Goal: Task Accomplishment & Management: Manage account settings

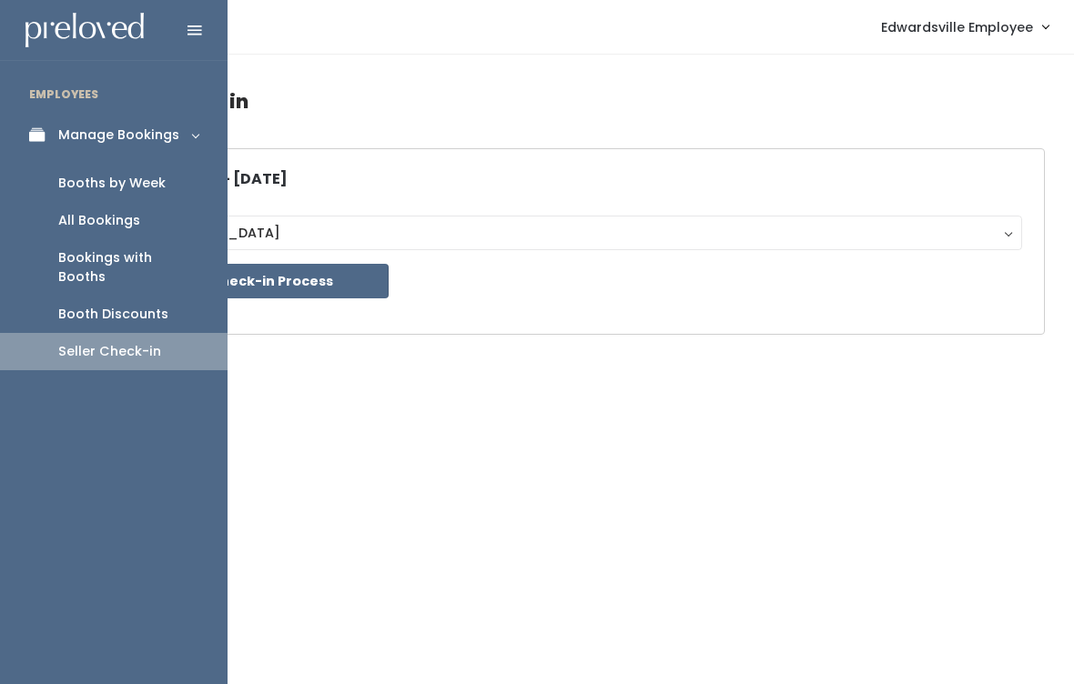
click at [144, 263] on div "Bookings with Booths" at bounding box center [128, 267] width 140 height 38
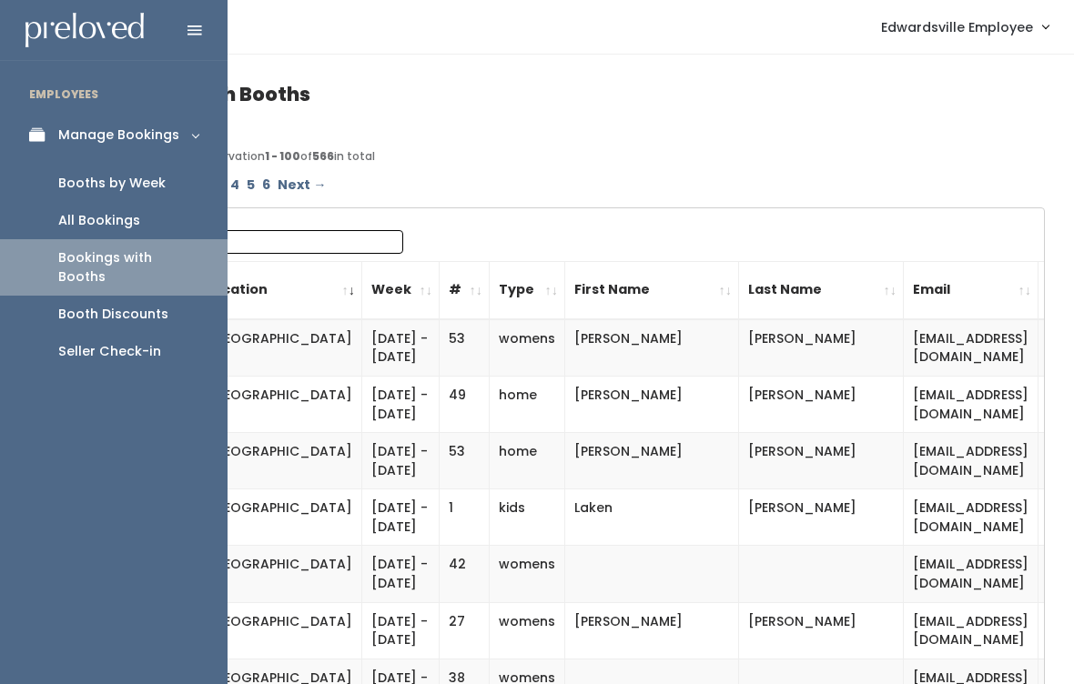
click at [156, 183] on div "Booths by Week" at bounding box center [111, 183] width 107 height 19
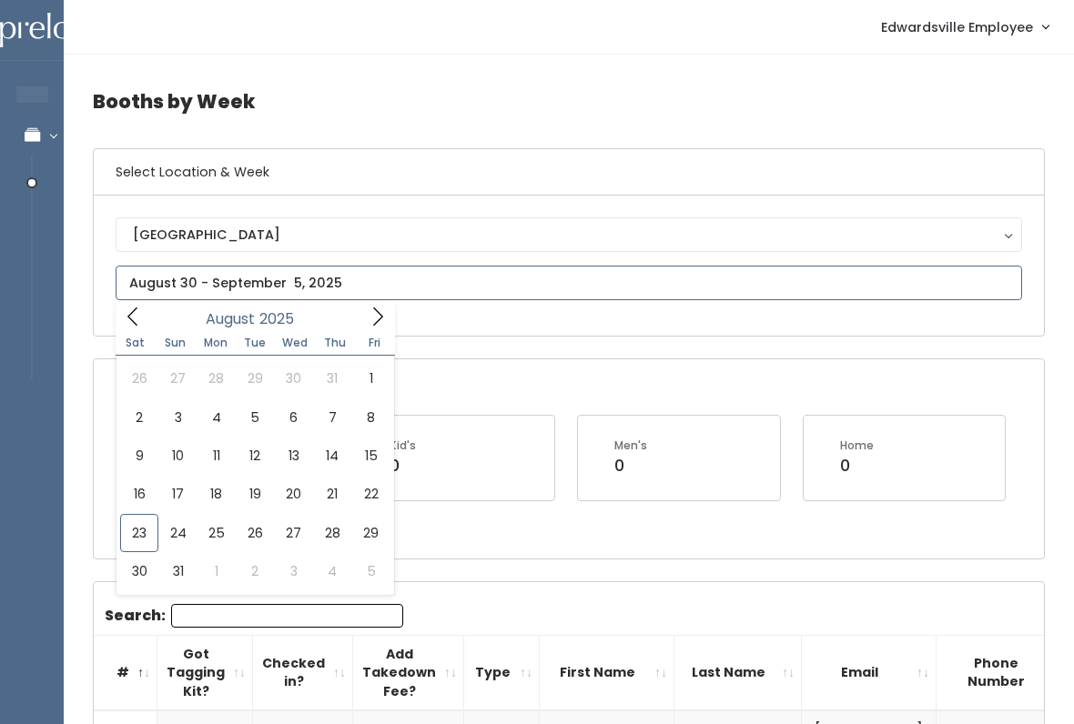
type input "August 23 to August 29"
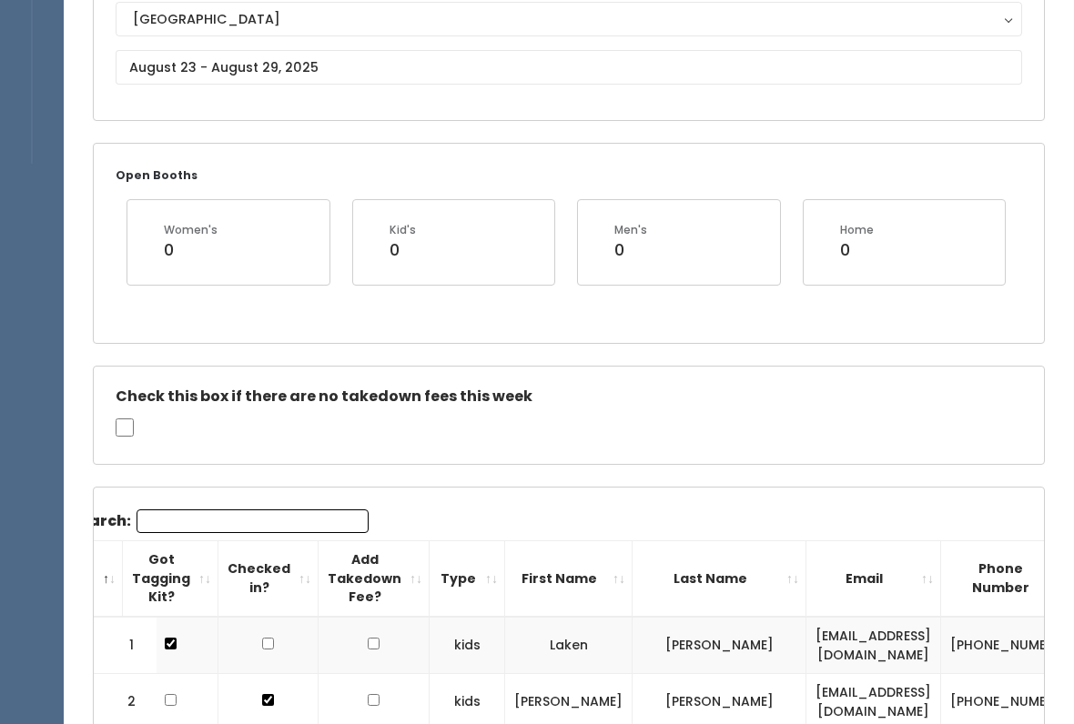
scroll to position [213, 0]
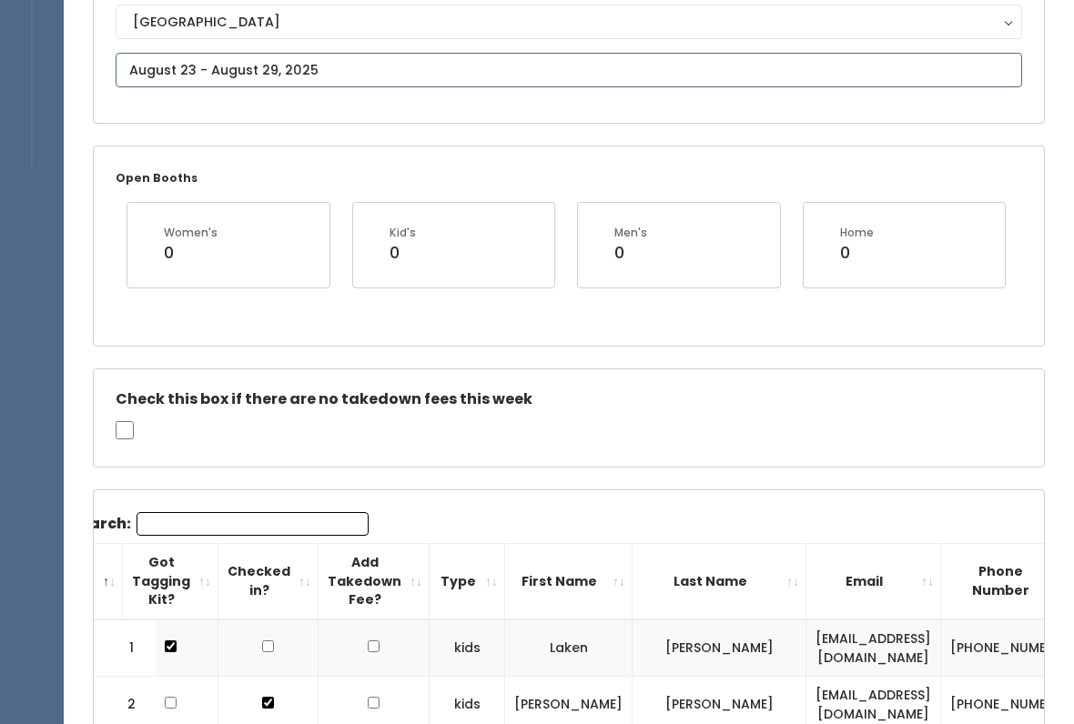
click at [458, 59] on input "text" at bounding box center [569, 70] width 906 height 35
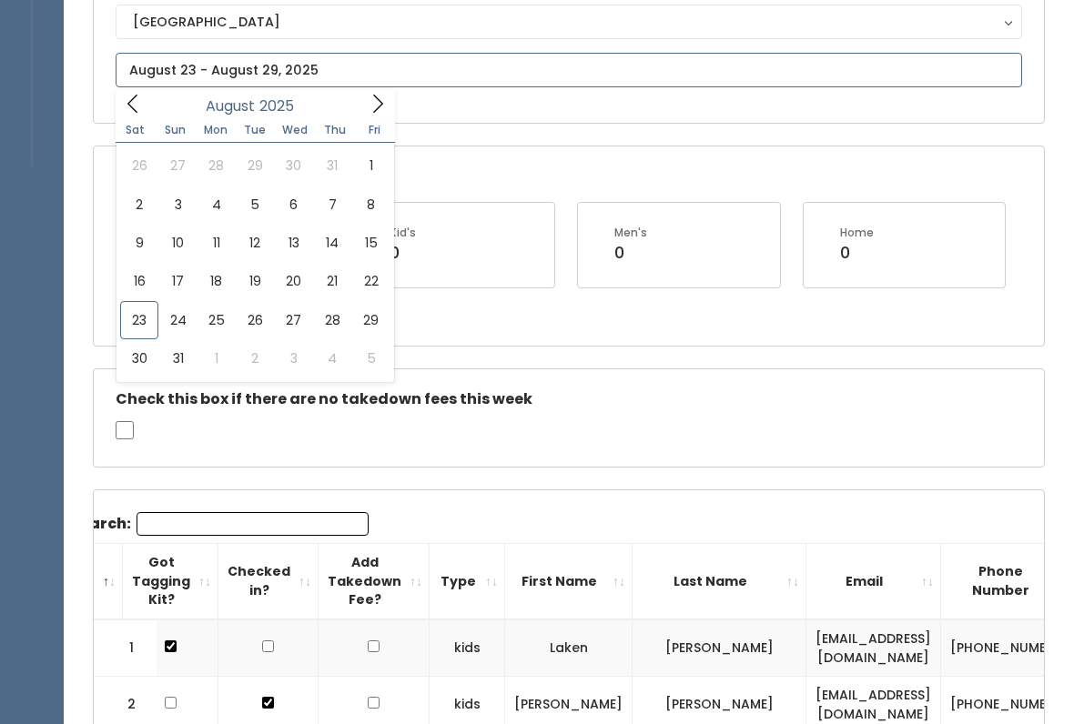
click at [371, 109] on icon at bounding box center [378, 104] width 20 height 20
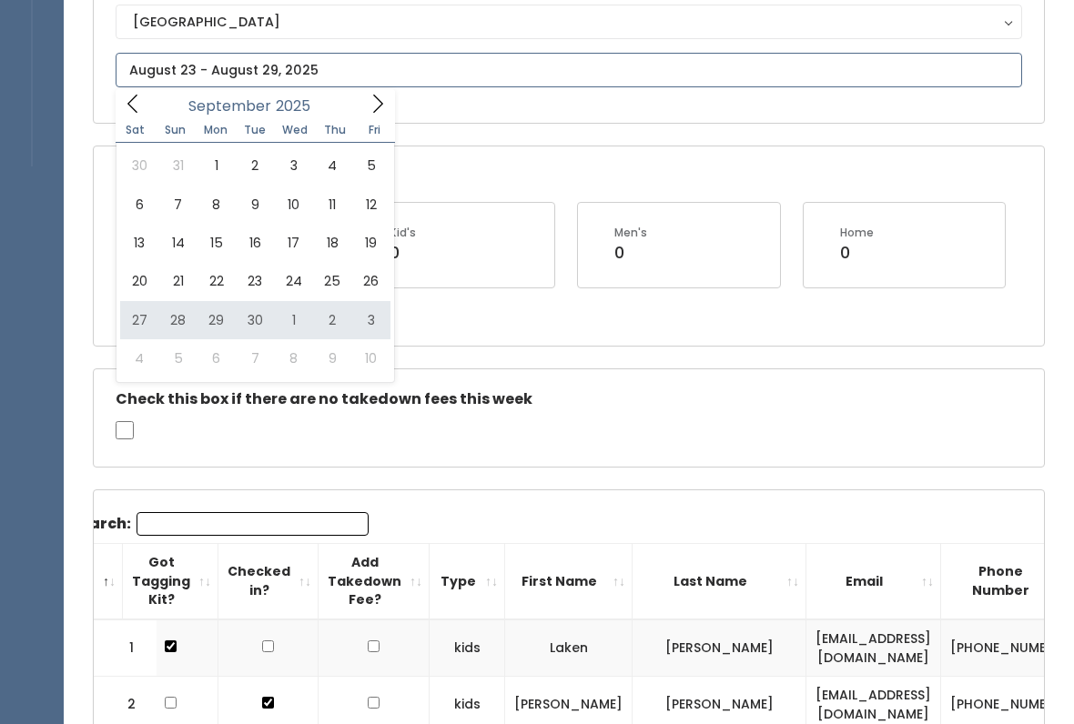
type input "September 27 to October 3"
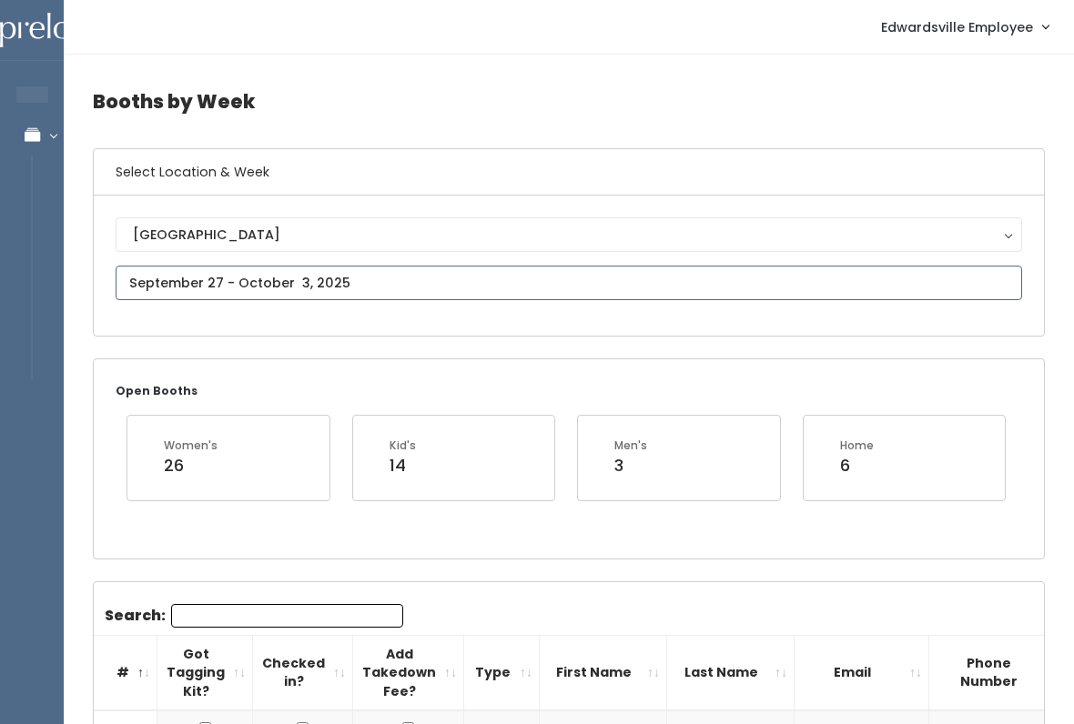
click at [402, 275] on input "text" at bounding box center [569, 283] width 906 height 35
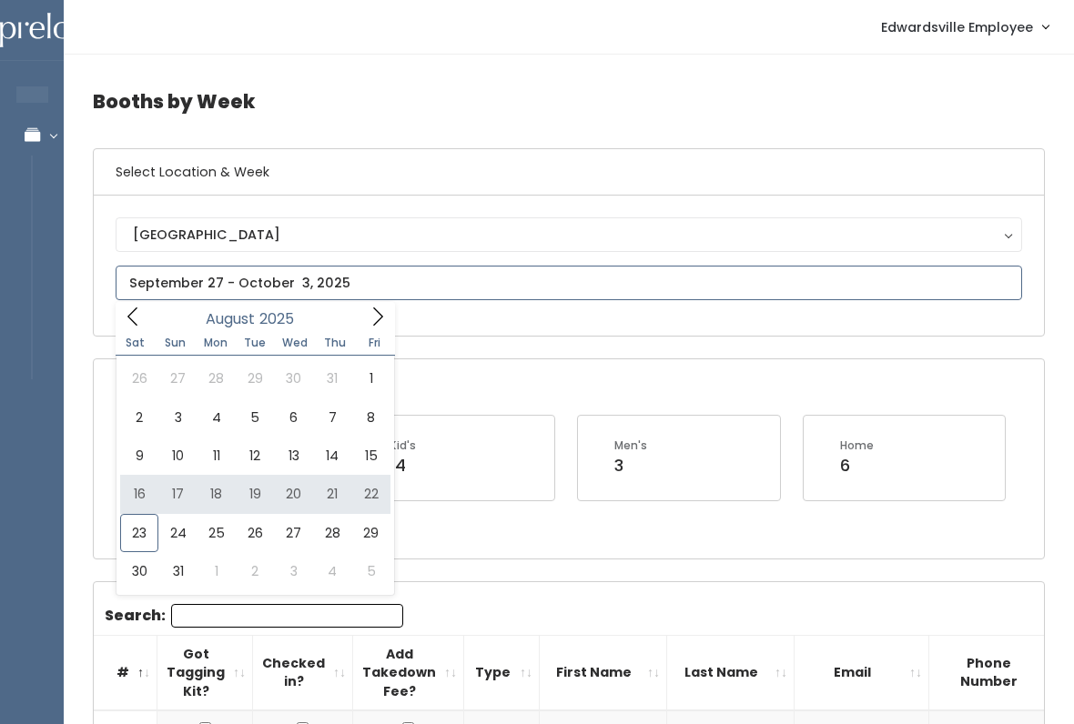
type input "[DATE] to [DATE]"
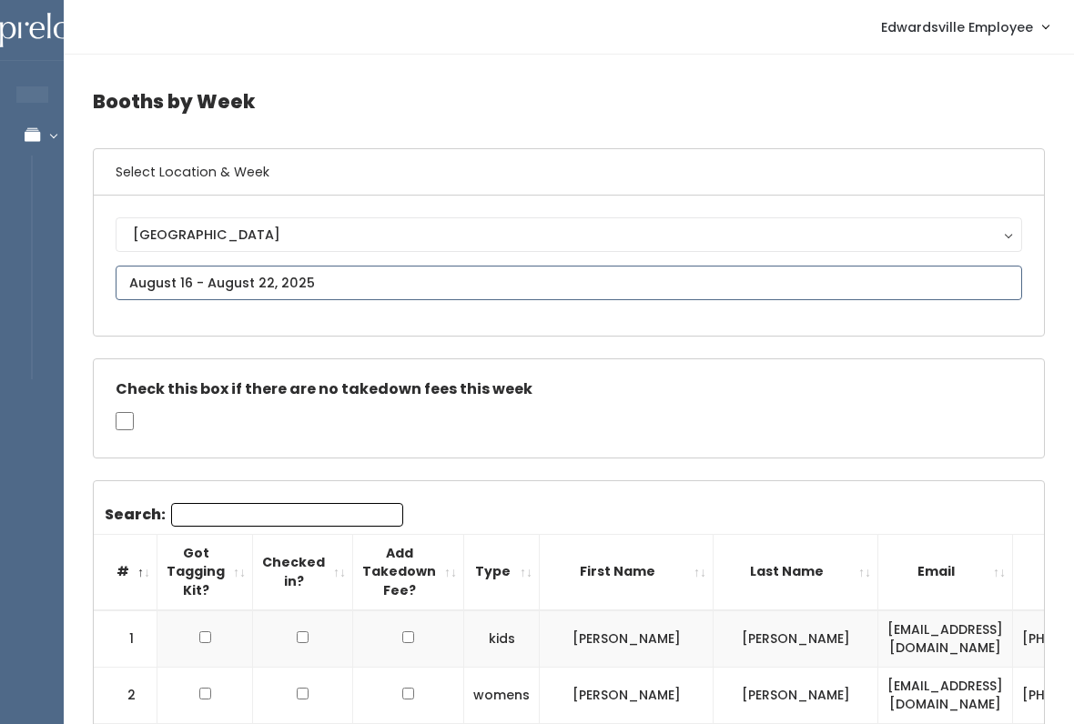
click at [337, 271] on input "text" at bounding box center [569, 283] width 906 height 35
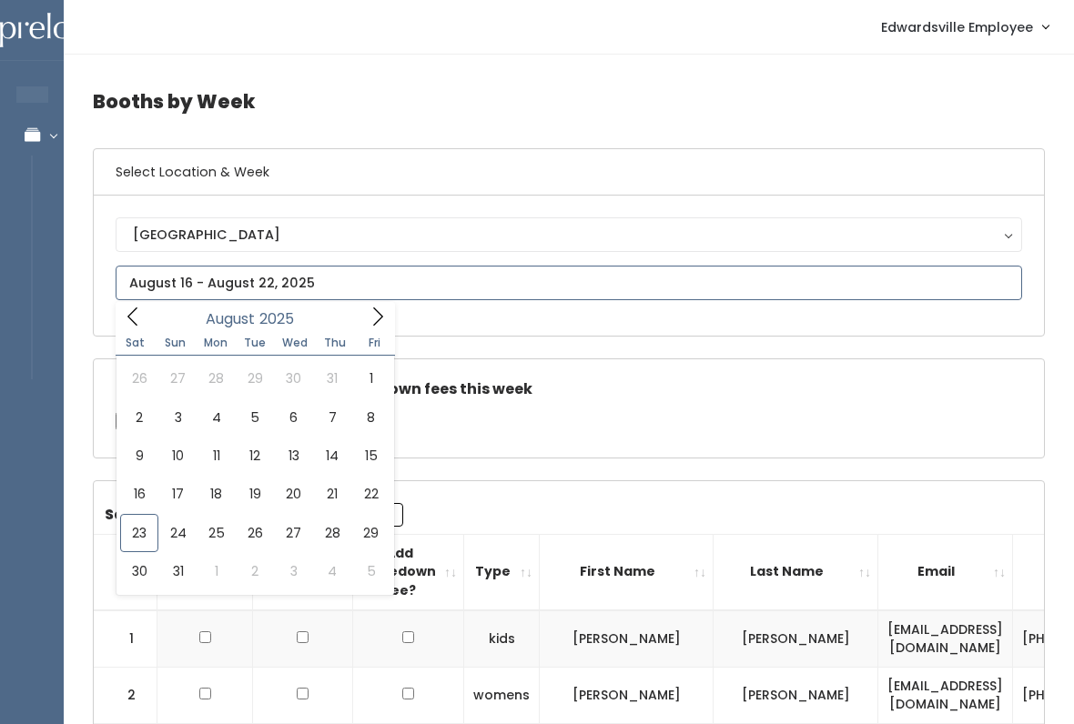
click at [368, 312] on icon at bounding box center [378, 317] width 20 height 20
